Goal: Information Seeking & Learning: Learn about a topic

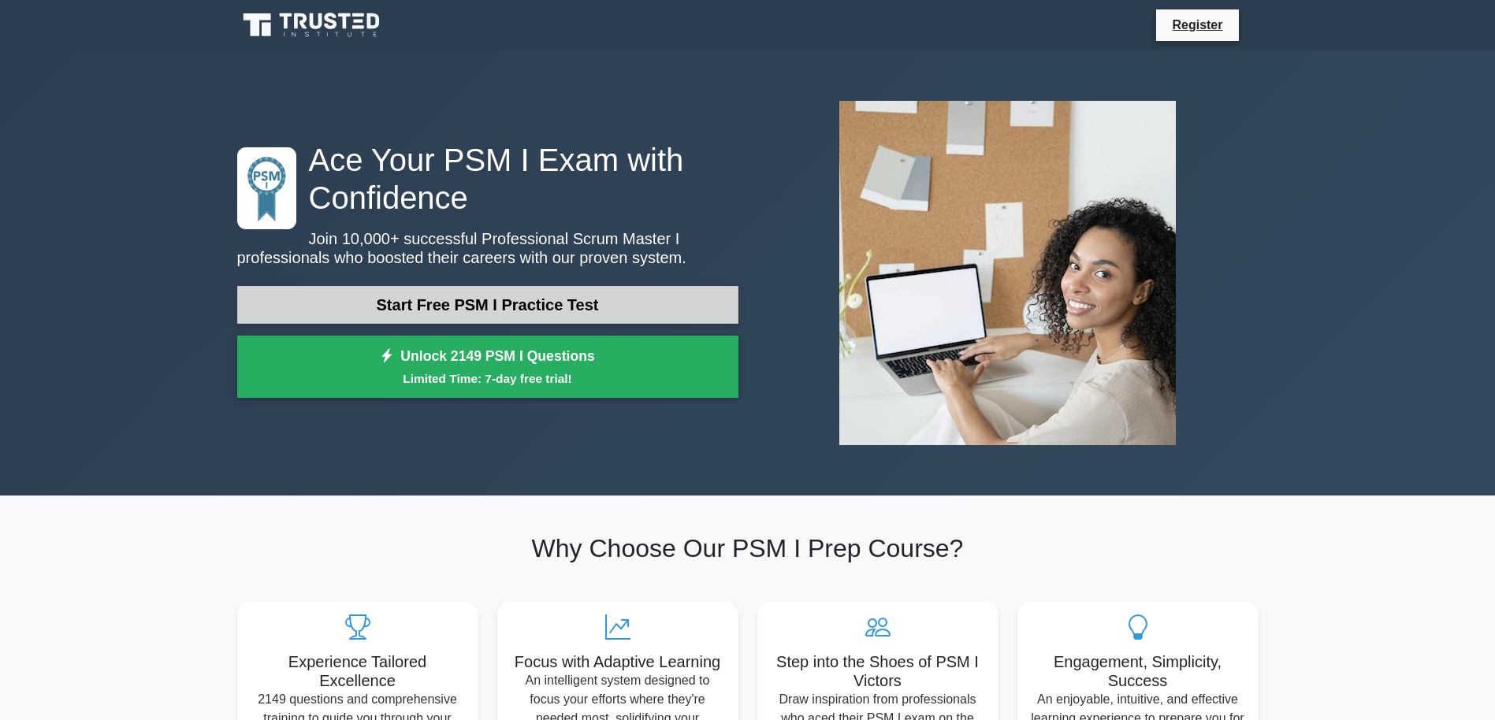
click at [411, 303] on link "Start Free PSM I Practice Test" at bounding box center [487, 305] width 501 height 38
